Goal: Transaction & Acquisition: Purchase product/service

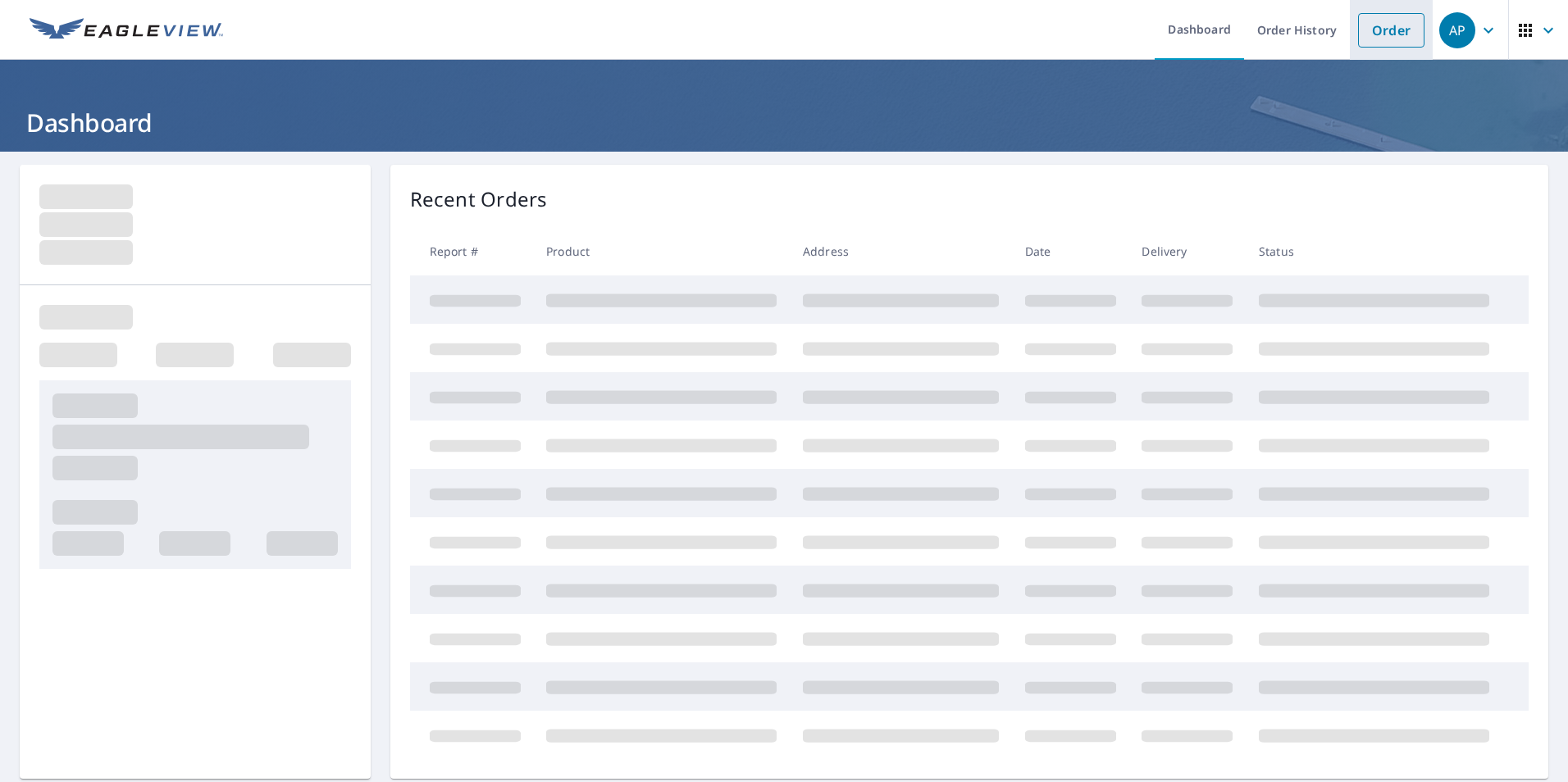
click at [1367, 28] on link "Order" at bounding box center [1391, 30] width 66 height 34
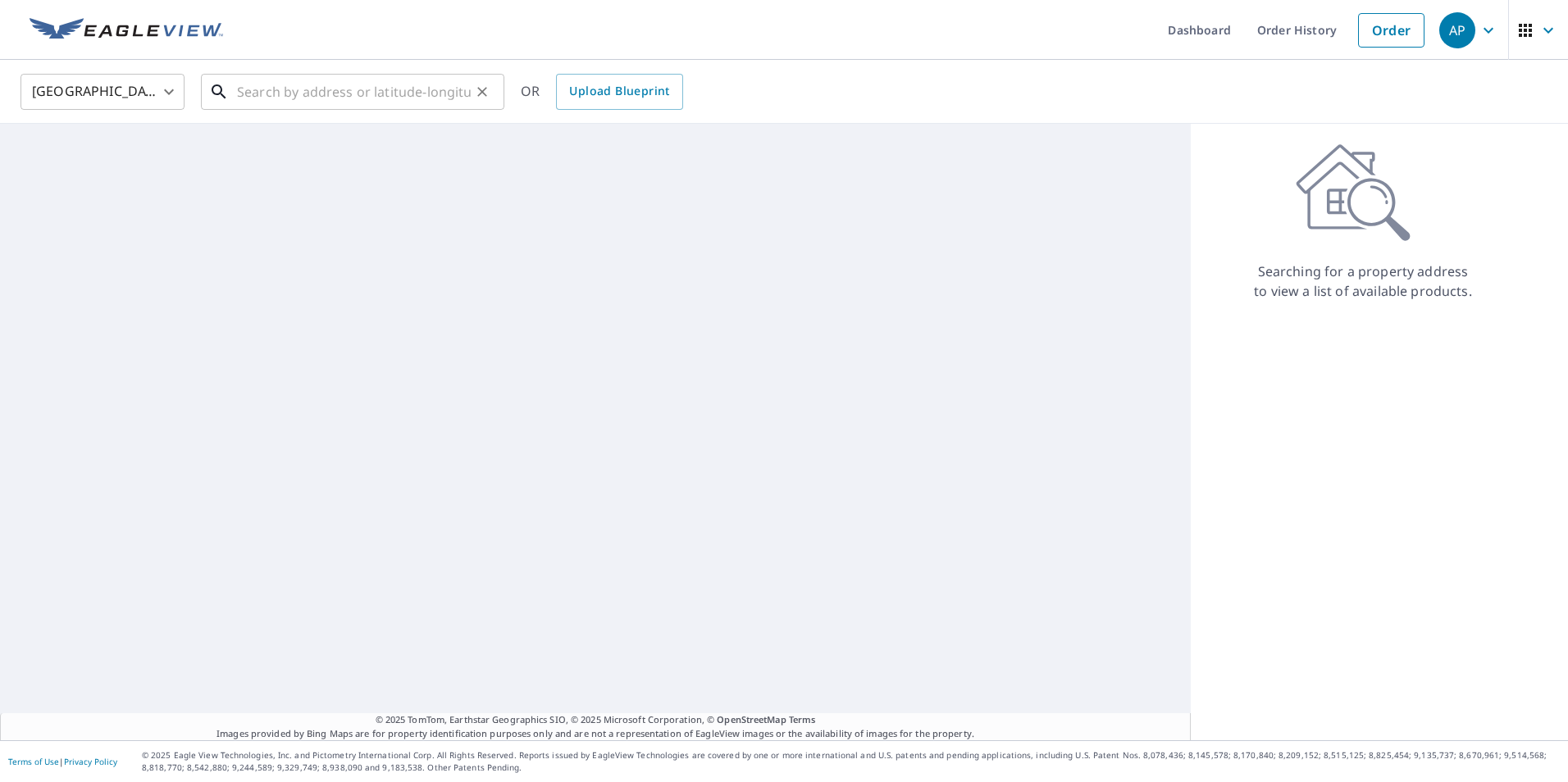
click at [297, 100] on input "text" at bounding box center [353, 91] width 233 height 46
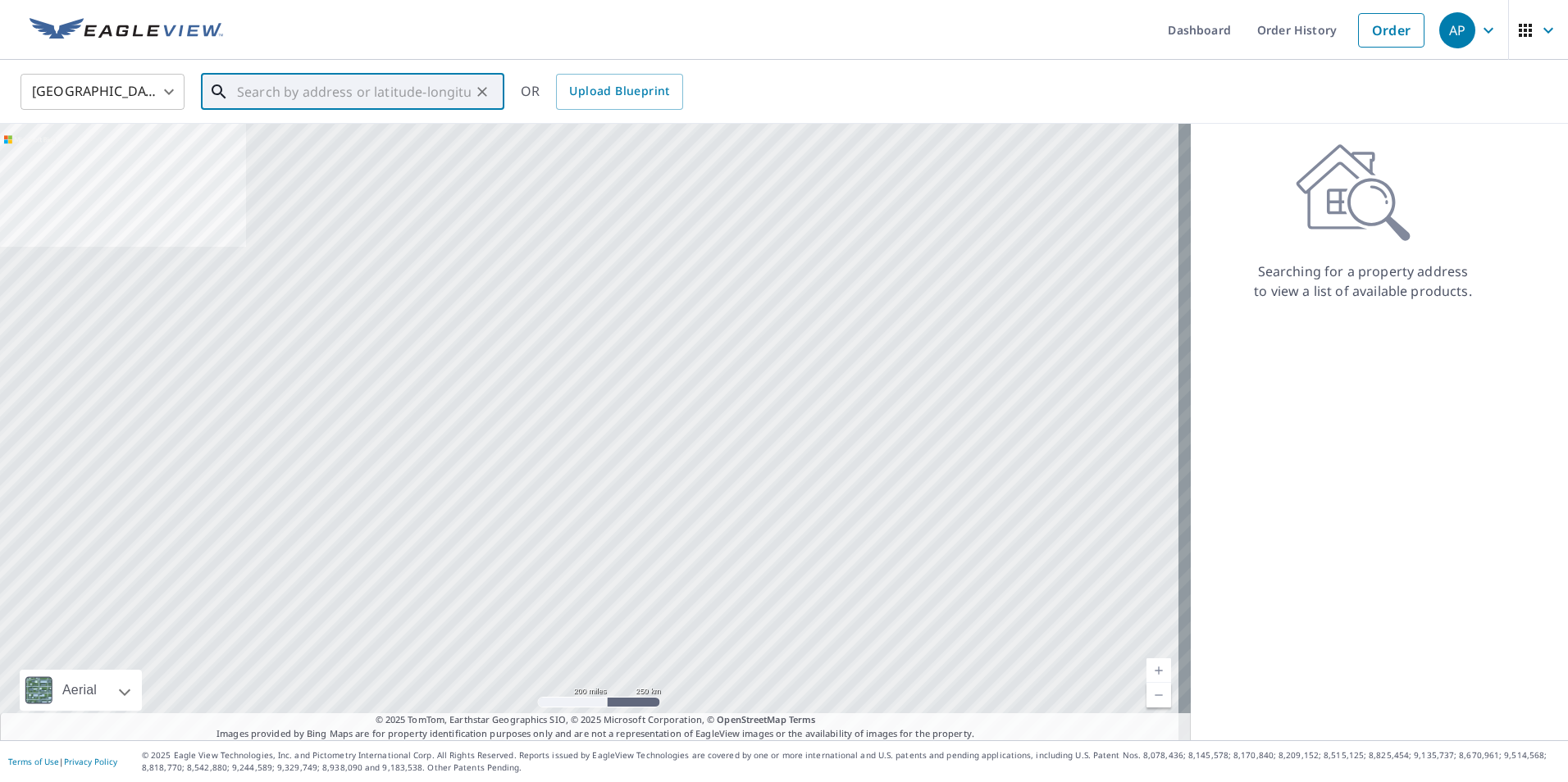
paste input "[STREET_ADDRESS]"
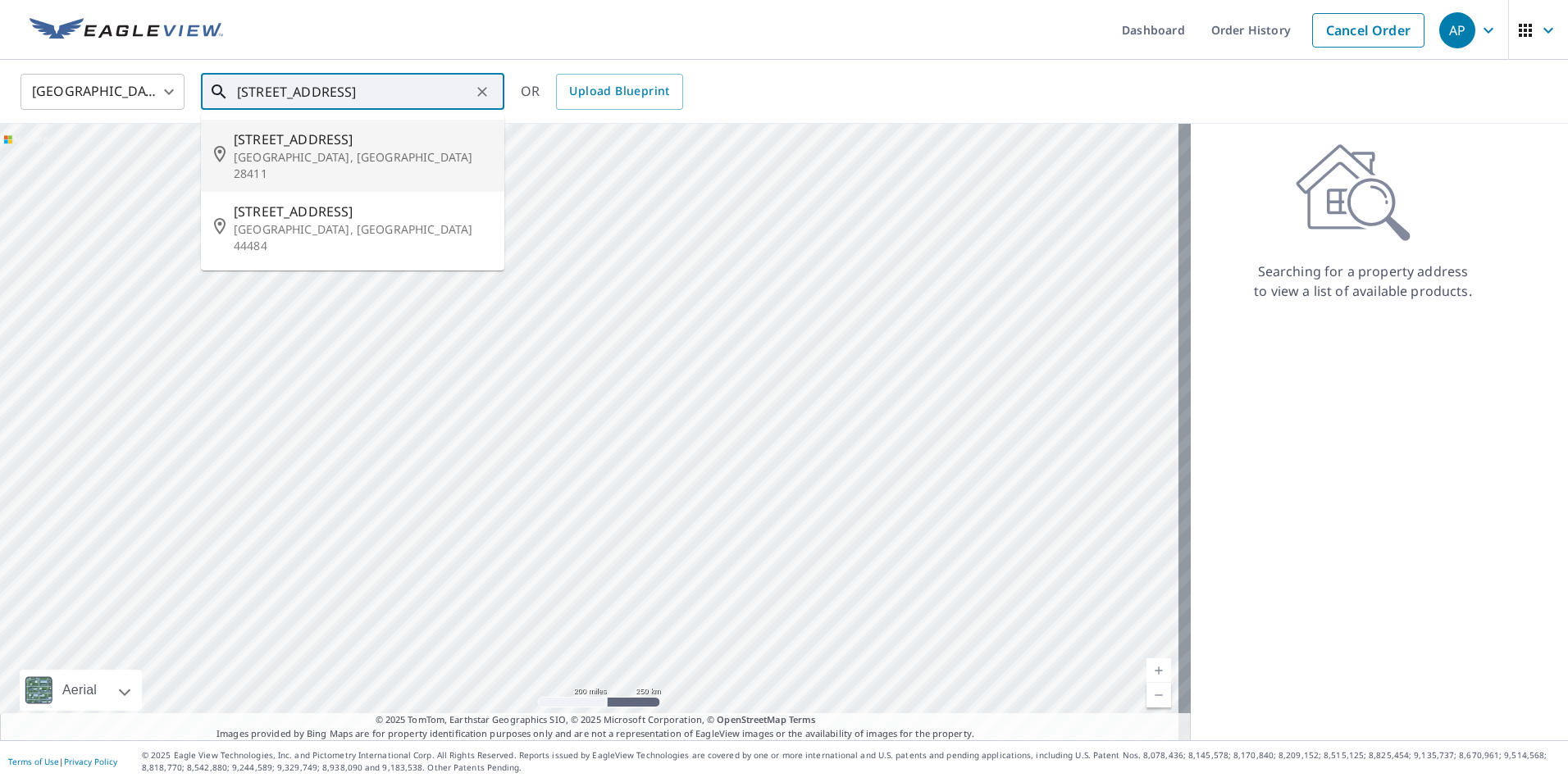
click at [362, 150] on p "[GEOGRAPHIC_DATA], [GEOGRAPHIC_DATA] 28411" at bounding box center [362, 165] width 258 height 33
type input "[STREET_ADDRESS]"
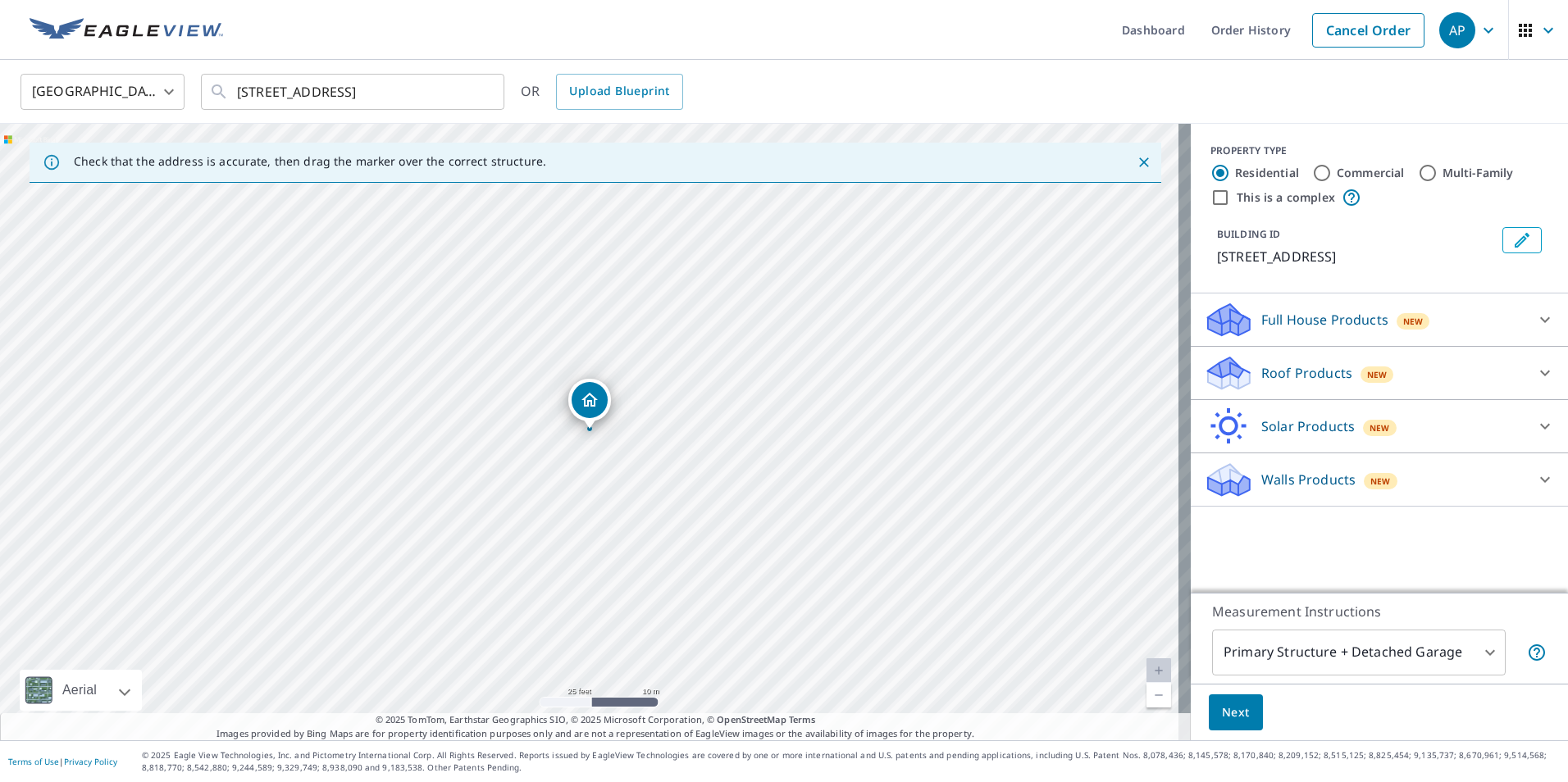
click at [1325, 381] on p "Roof Products" at bounding box center [1306, 373] width 91 height 20
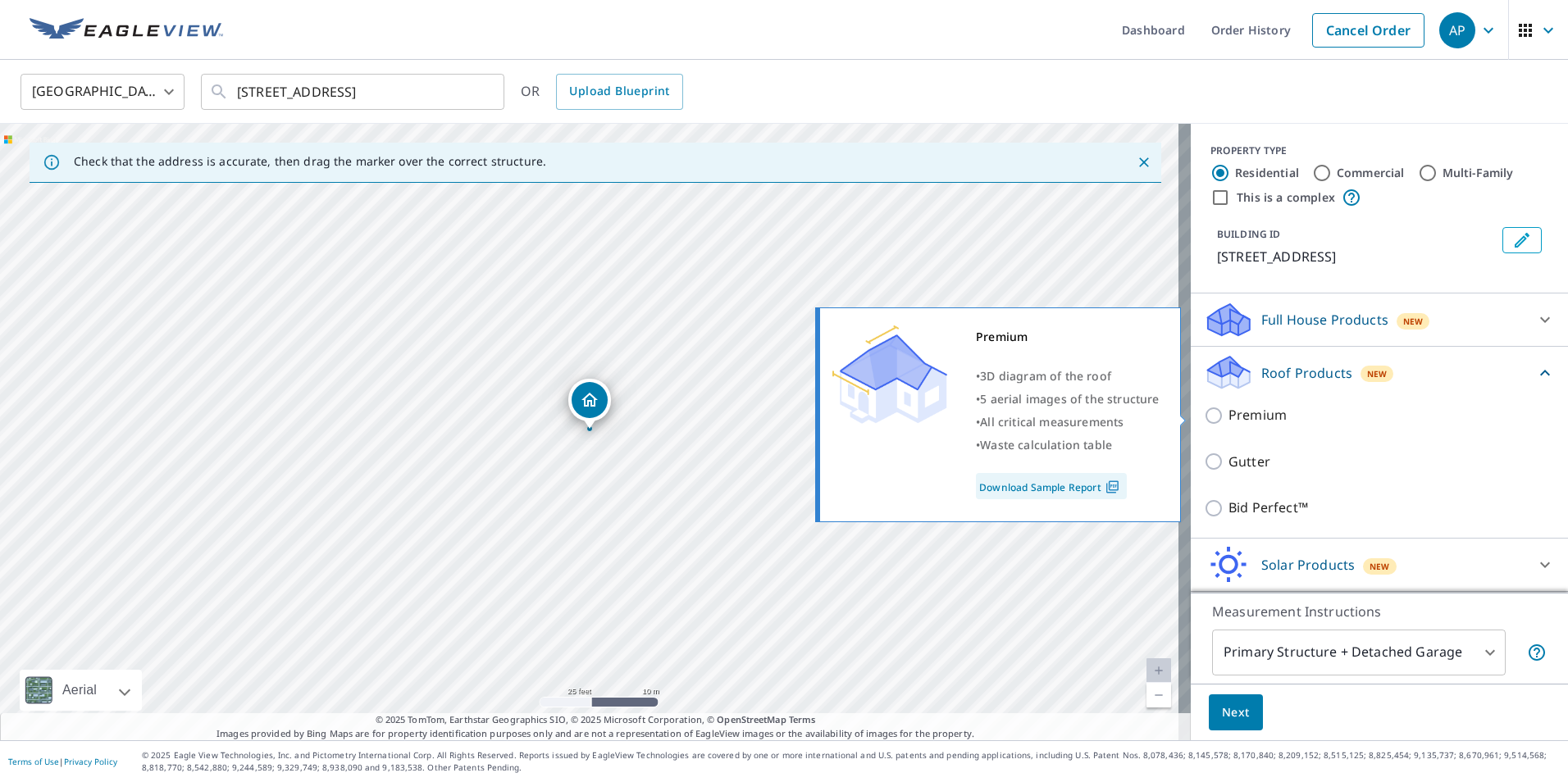
click at [1253, 417] on p "Premium" at bounding box center [1258, 415] width 59 height 20
click at [1228, 417] on input "Premium" at bounding box center [1216, 416] width 24 height 20
checkbox input "true"
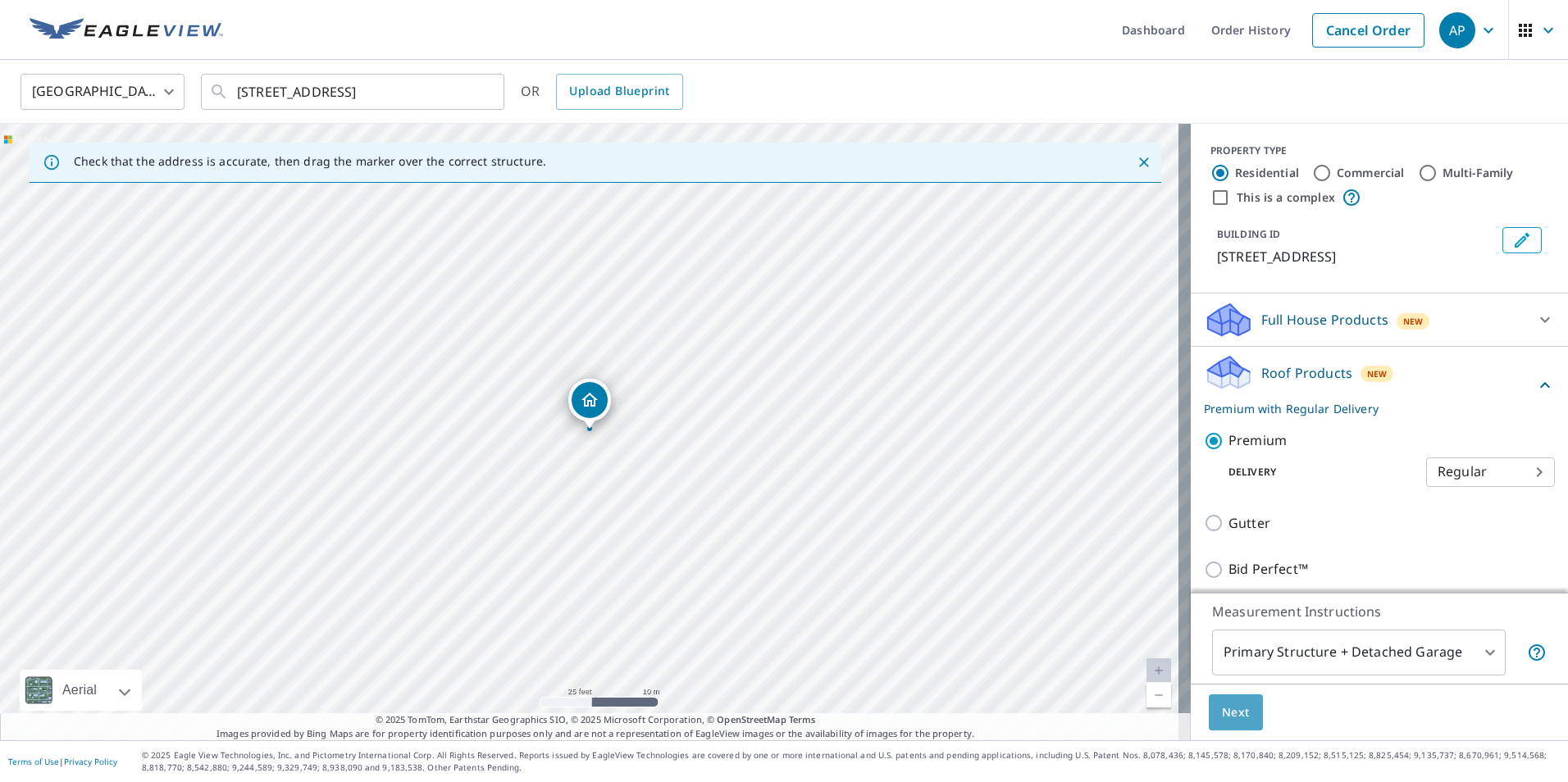
click at [1222, 703] on span "Next" at bounding box center [1235, 713] width 28 height 20
